Goal: Transaction & Acquisition: Obtain resource

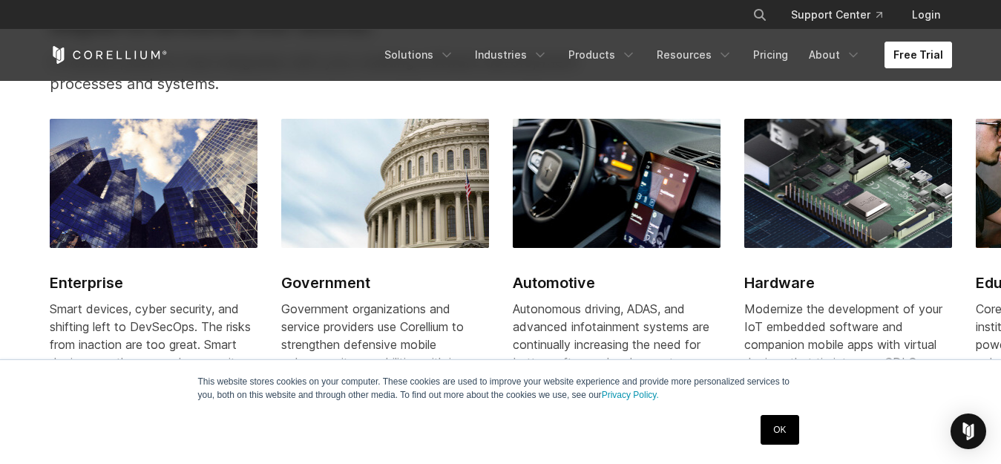
click at [922, 43] on link "Free Trial" at bounding box center [917, 55] width 67 height 27
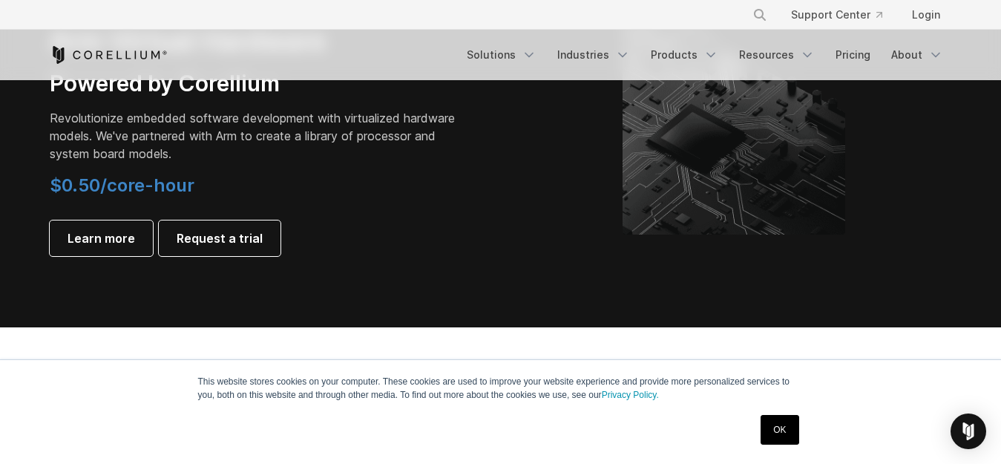
scroll to position [1787, 0]
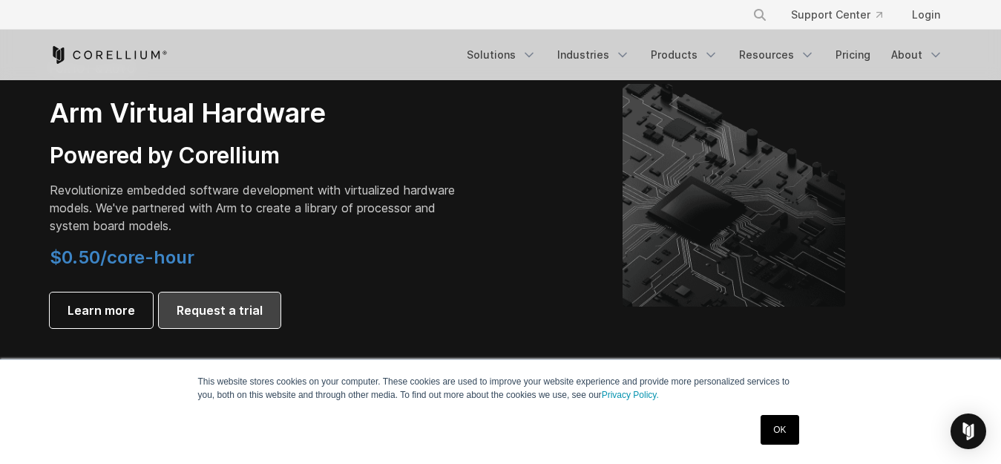
click at [189, 299] on link "Request a trial" at bounding box center [220, 310] width 122 height 36
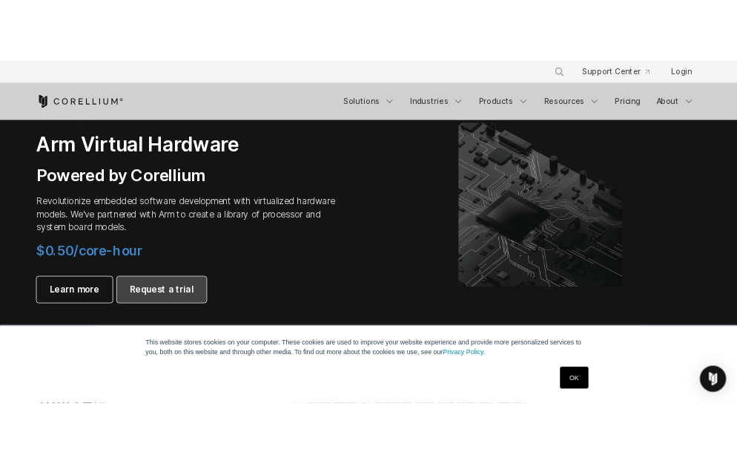
scroll to position [1692, 0]
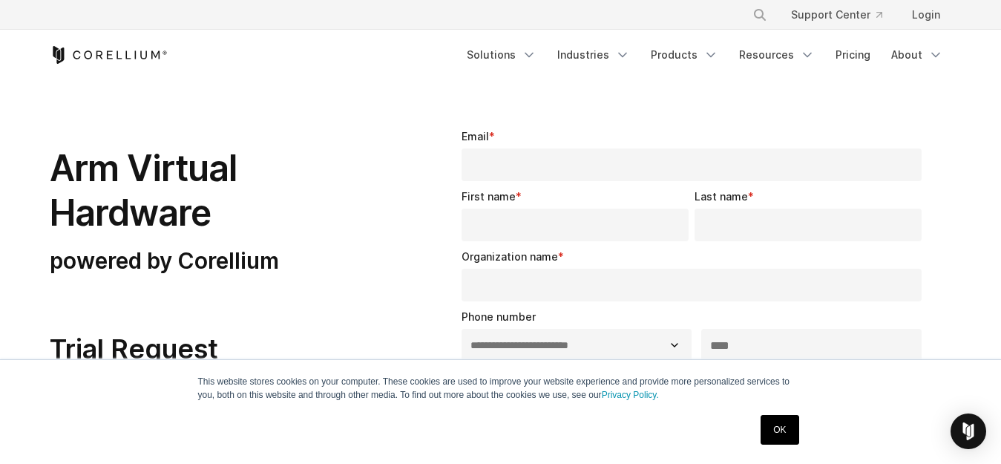
select select "**"
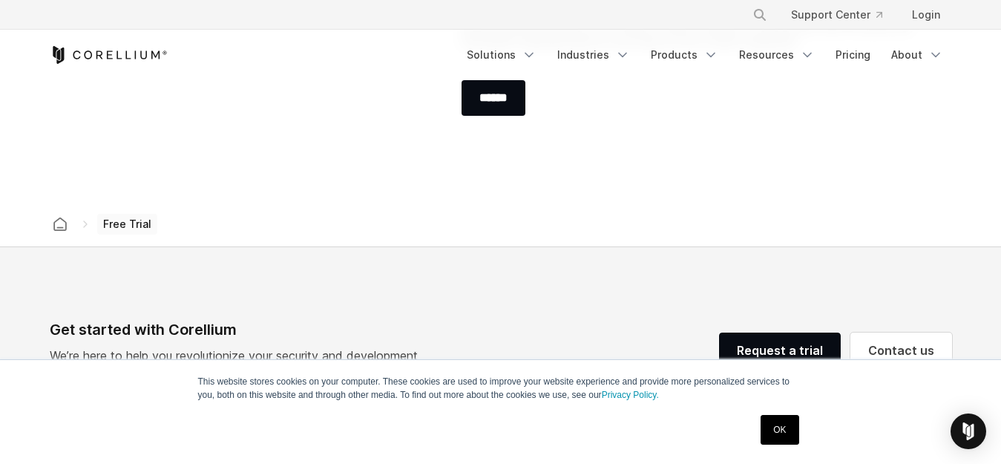
scroll to position [524, 0]
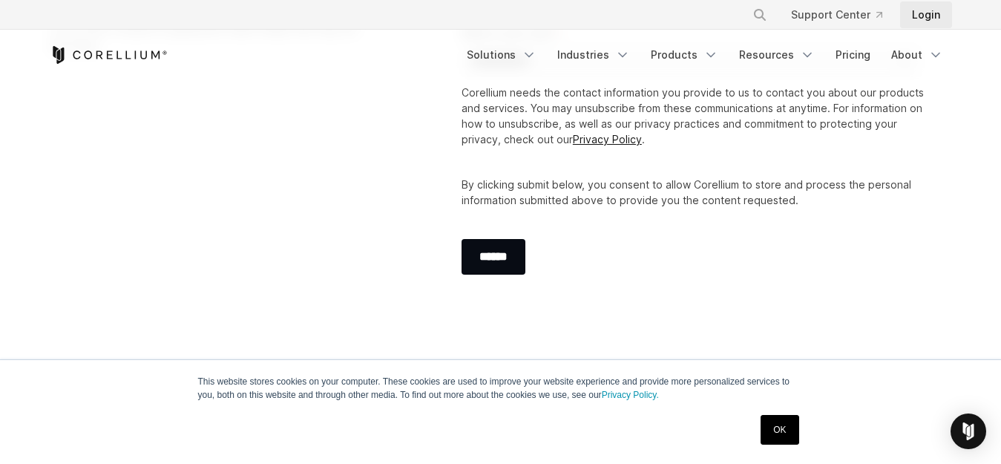
click at [923, 16] on link "Login" at bounding box center [926, 14] width 52 height 27
